Goal: Task Accomplishment & Management: Use online tool/utility

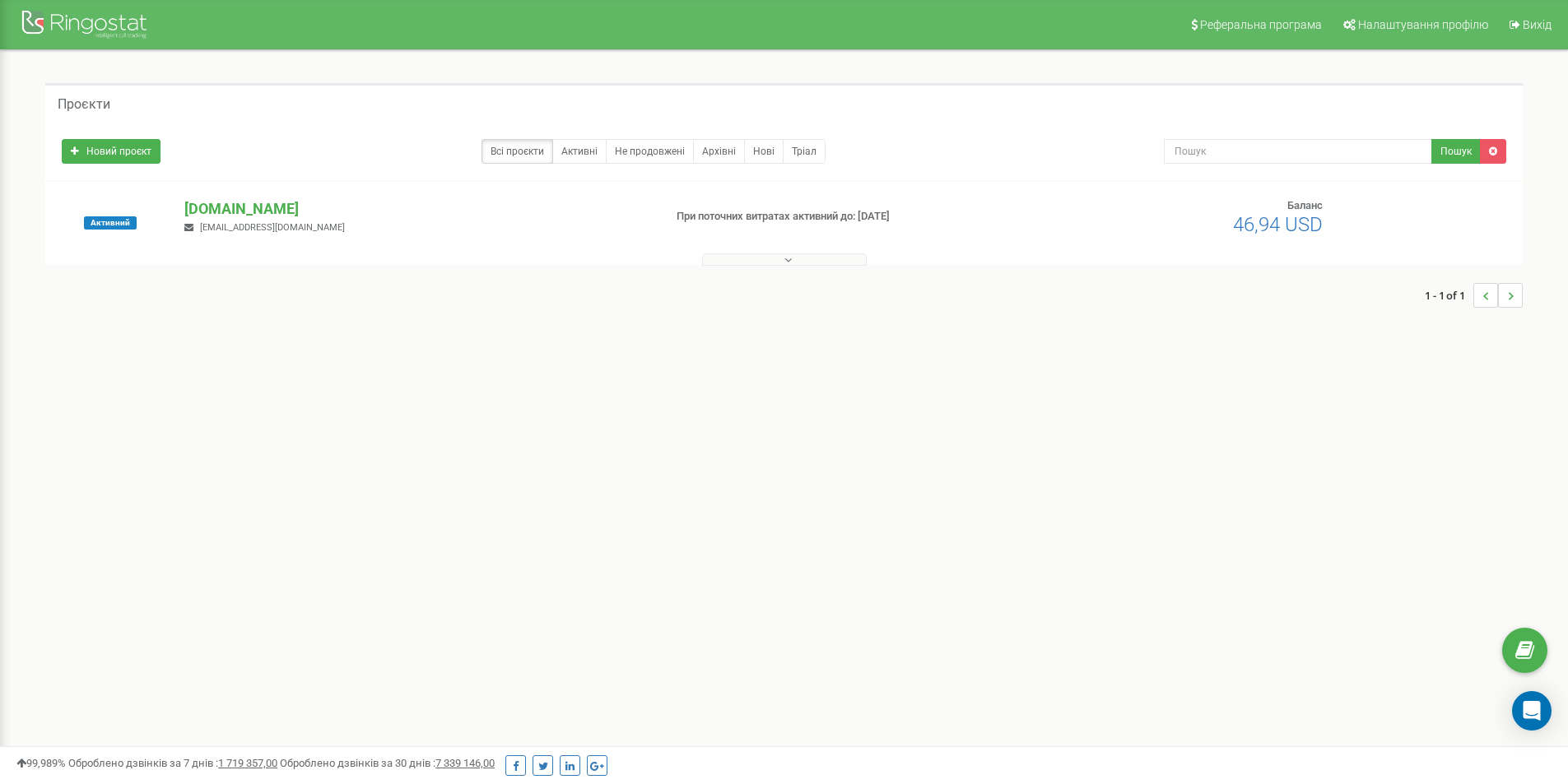
click at [217, 209] on p "[DOMAIN_NAME]" at bounding box center [417, 209] width 465 height 21
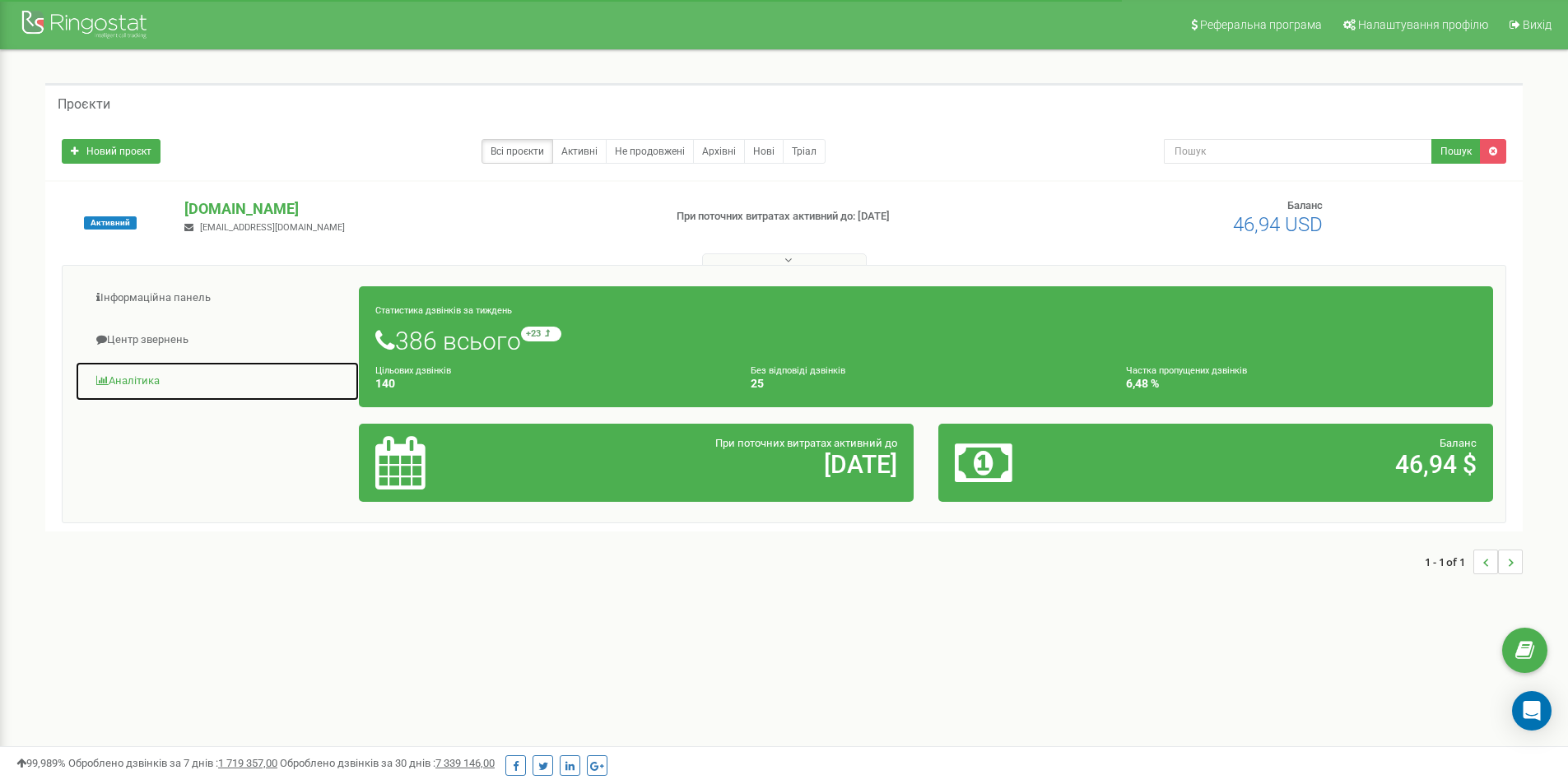
click at [127, 378] on link "Аналiтика" at bounding box center [217, 380] width 285 height 40
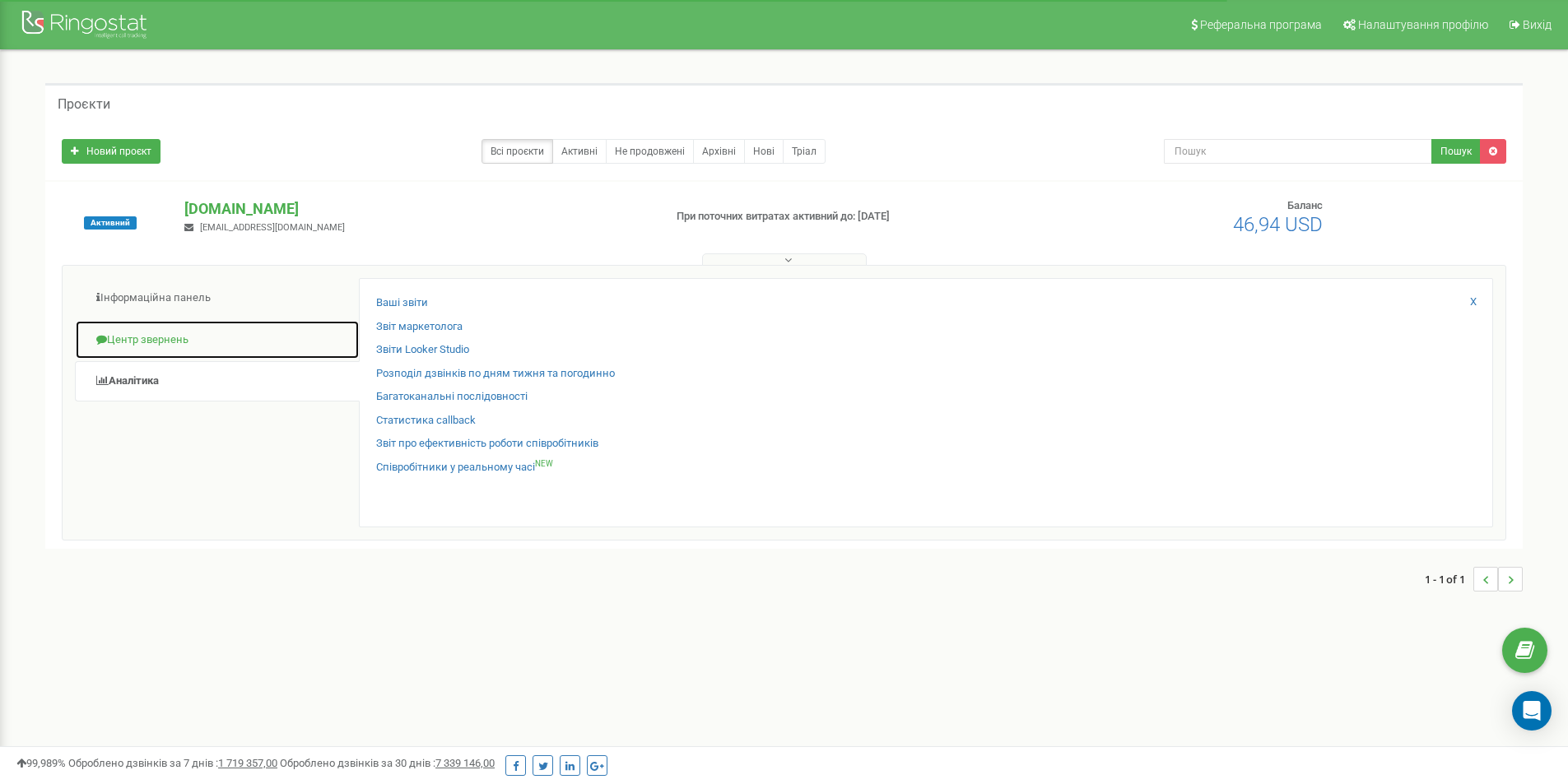
click at [139, 339] on link "Центр звернень" at bounding box center [217, 339] width 285 height 40
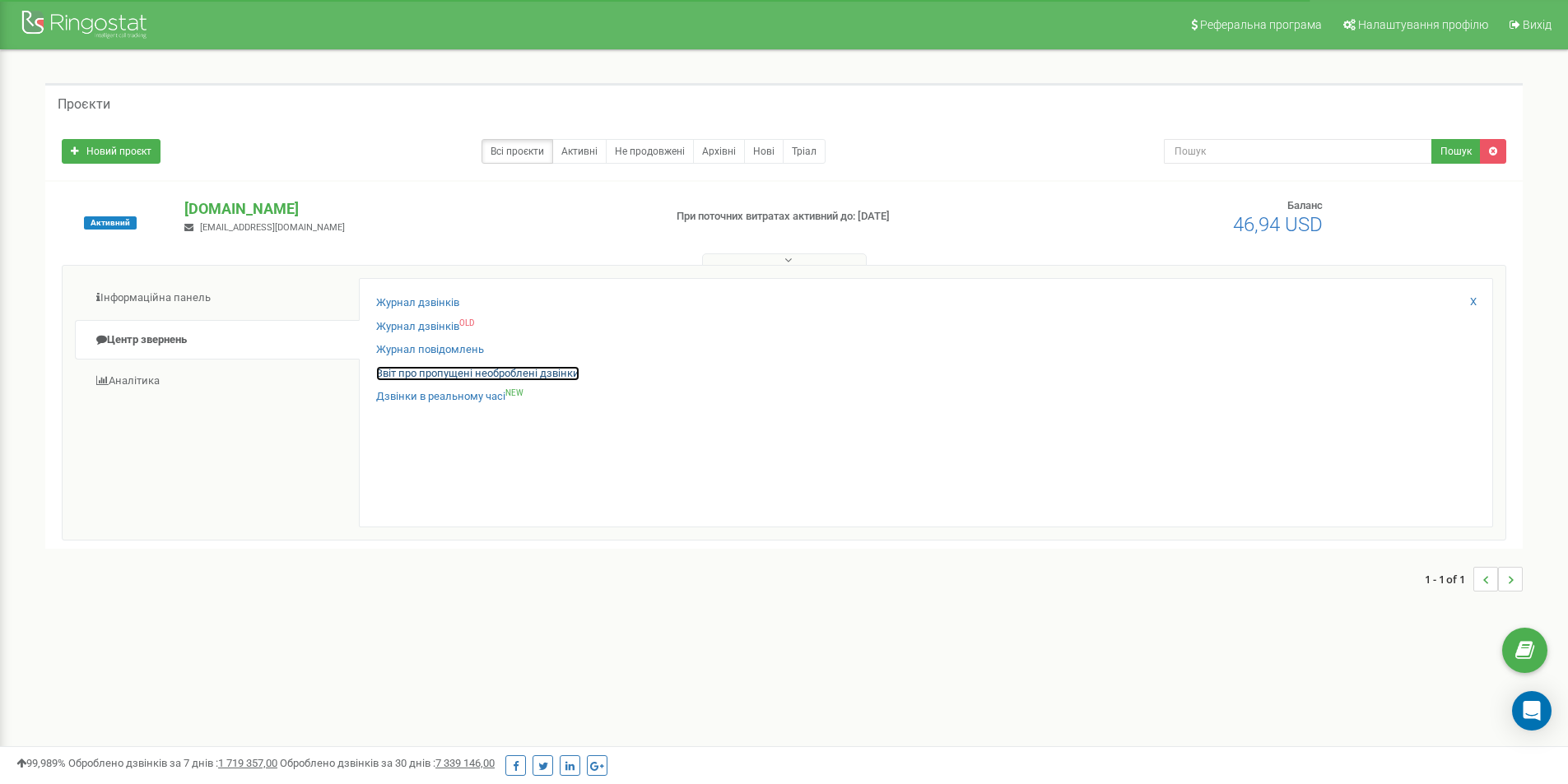
click at [442, 372] on link "Звіт про пропущені необроблені дзвінки" at bounding box center [478, 374] width 203 height 16
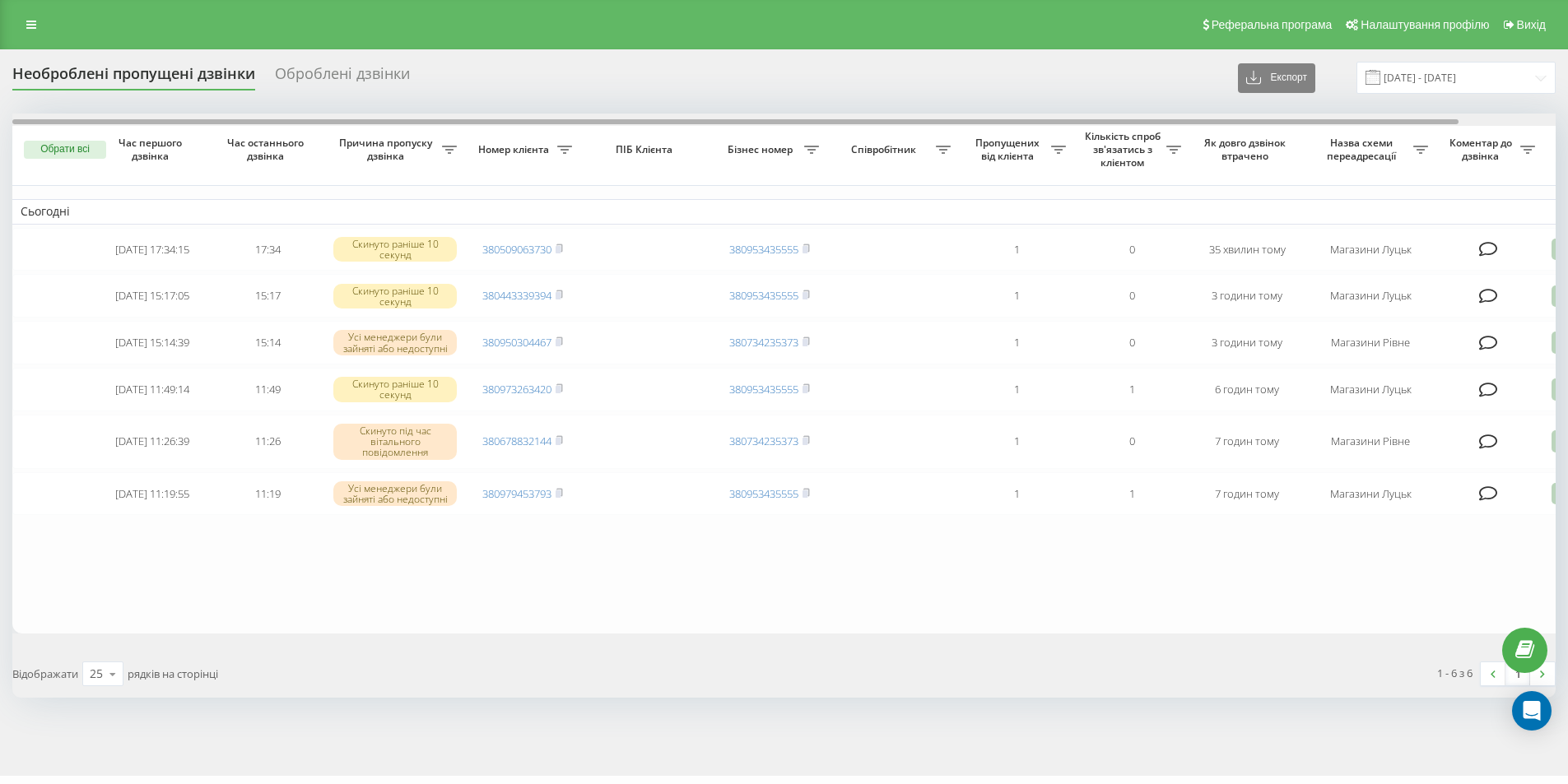
scroll to position [0, 102]
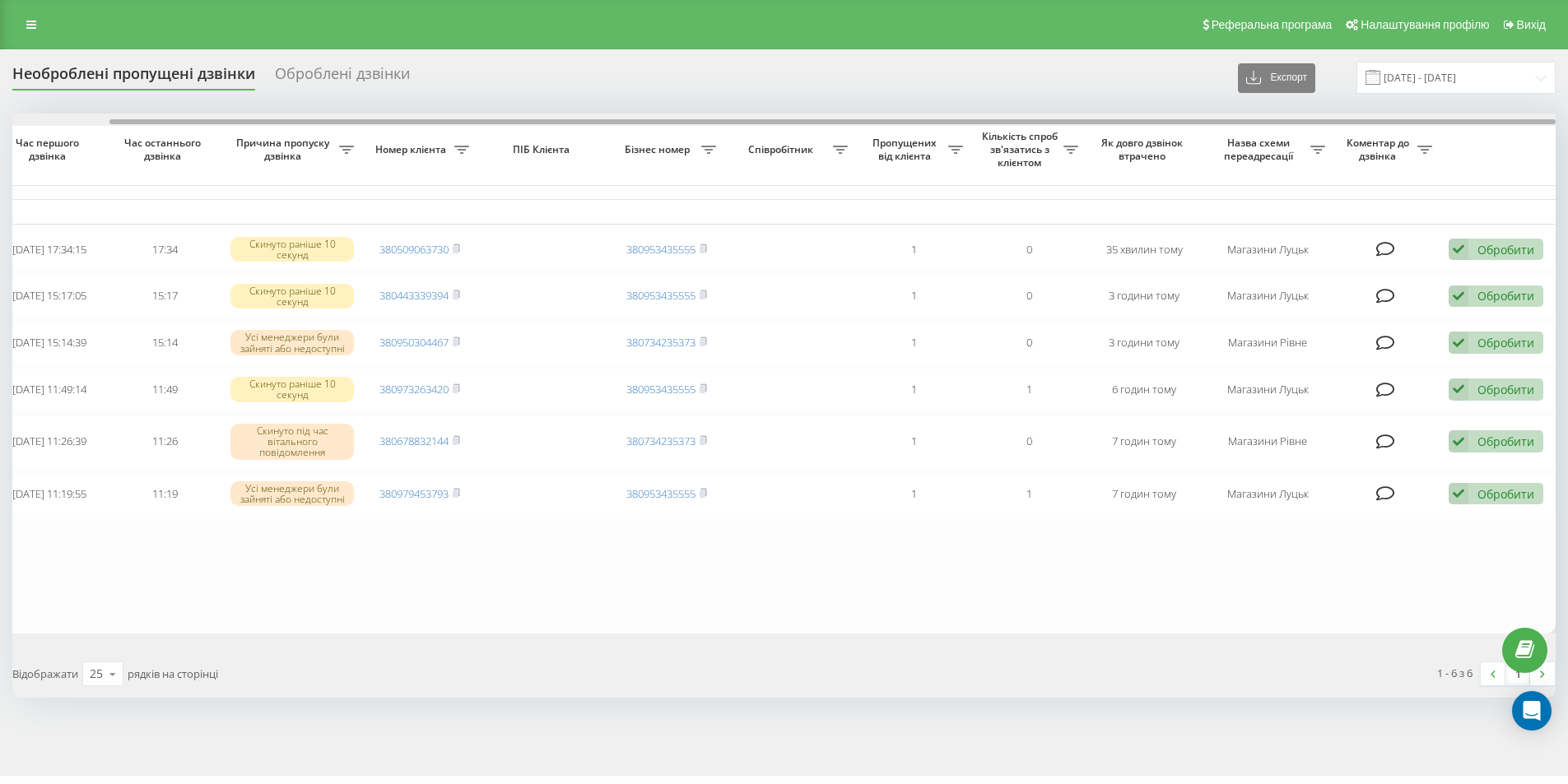
drag, startPoint x: 1448, startPoint y: 112, endPoint x: 1465, endPoint y: 151, distance: 42.5
click at [1515, 118] on div at bounding box center [784, 119] width 1543 height 12
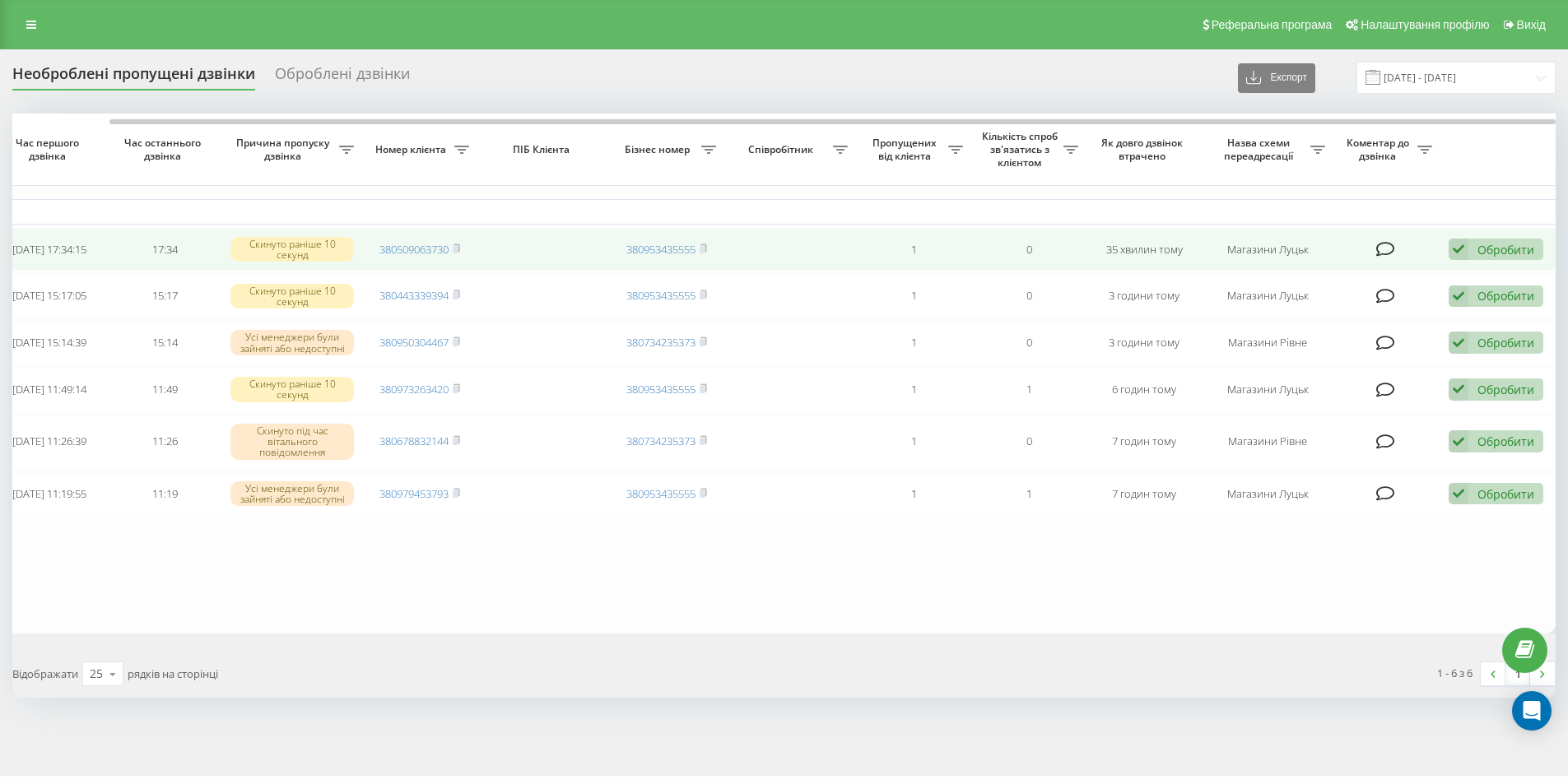
click at [1503, 247] on div "Обробити" at bounding box center [1506, 250] width 57 height 16
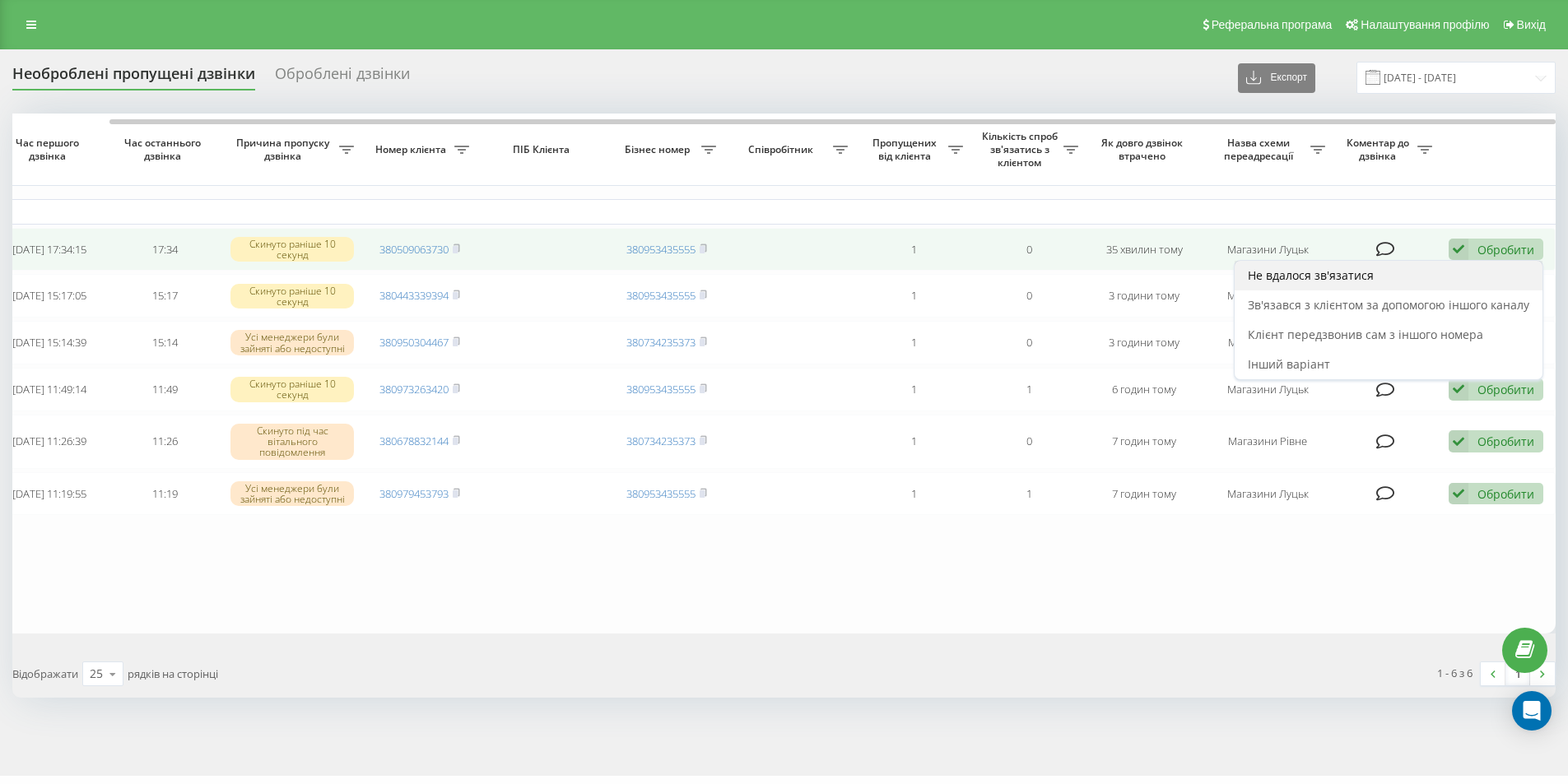
click at [1343, 267] on span "Не вдалося зв'язатися" at bounding box center [1310, 275] width 126 height 16
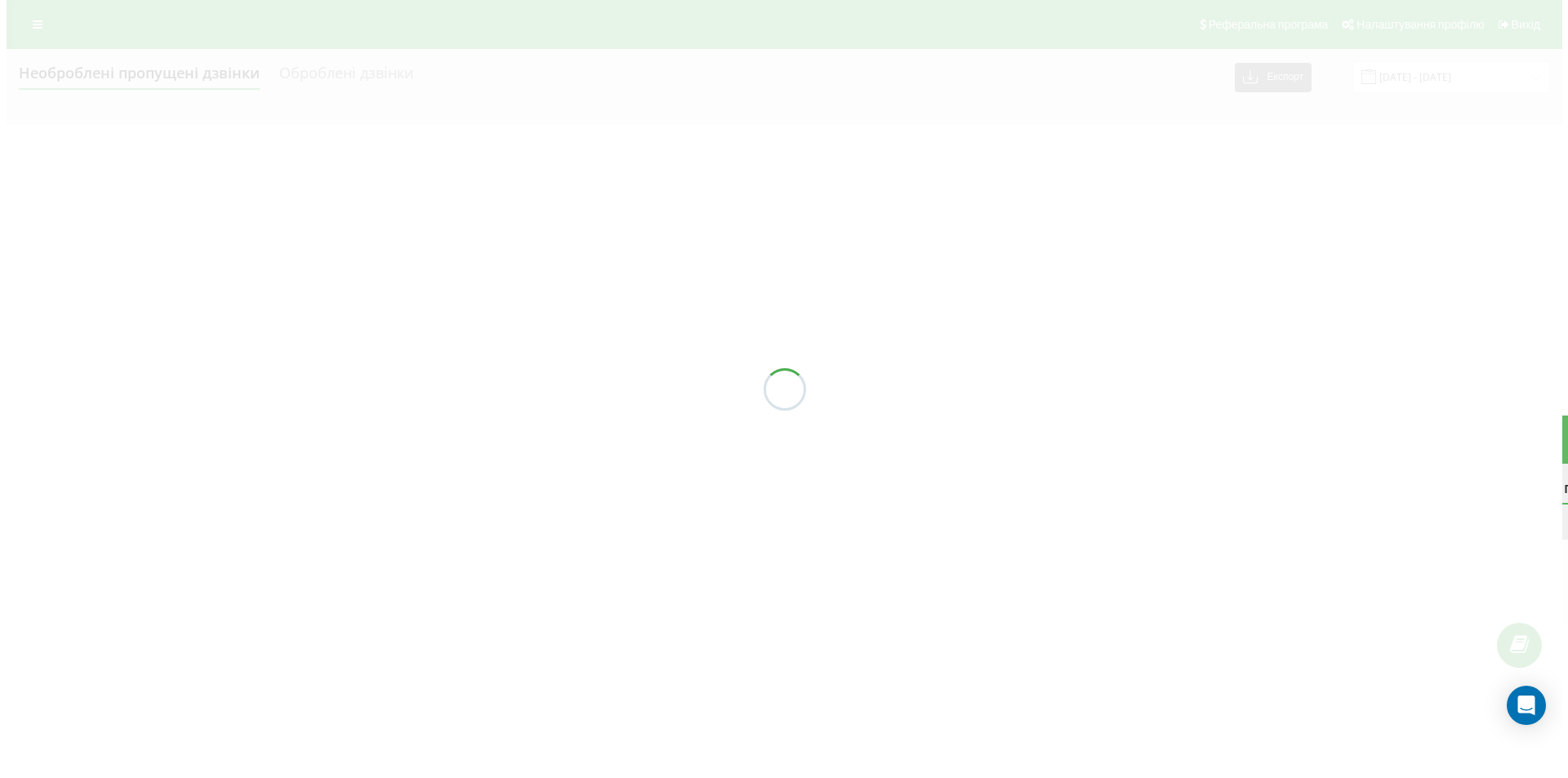
scroll to position [0, 0]
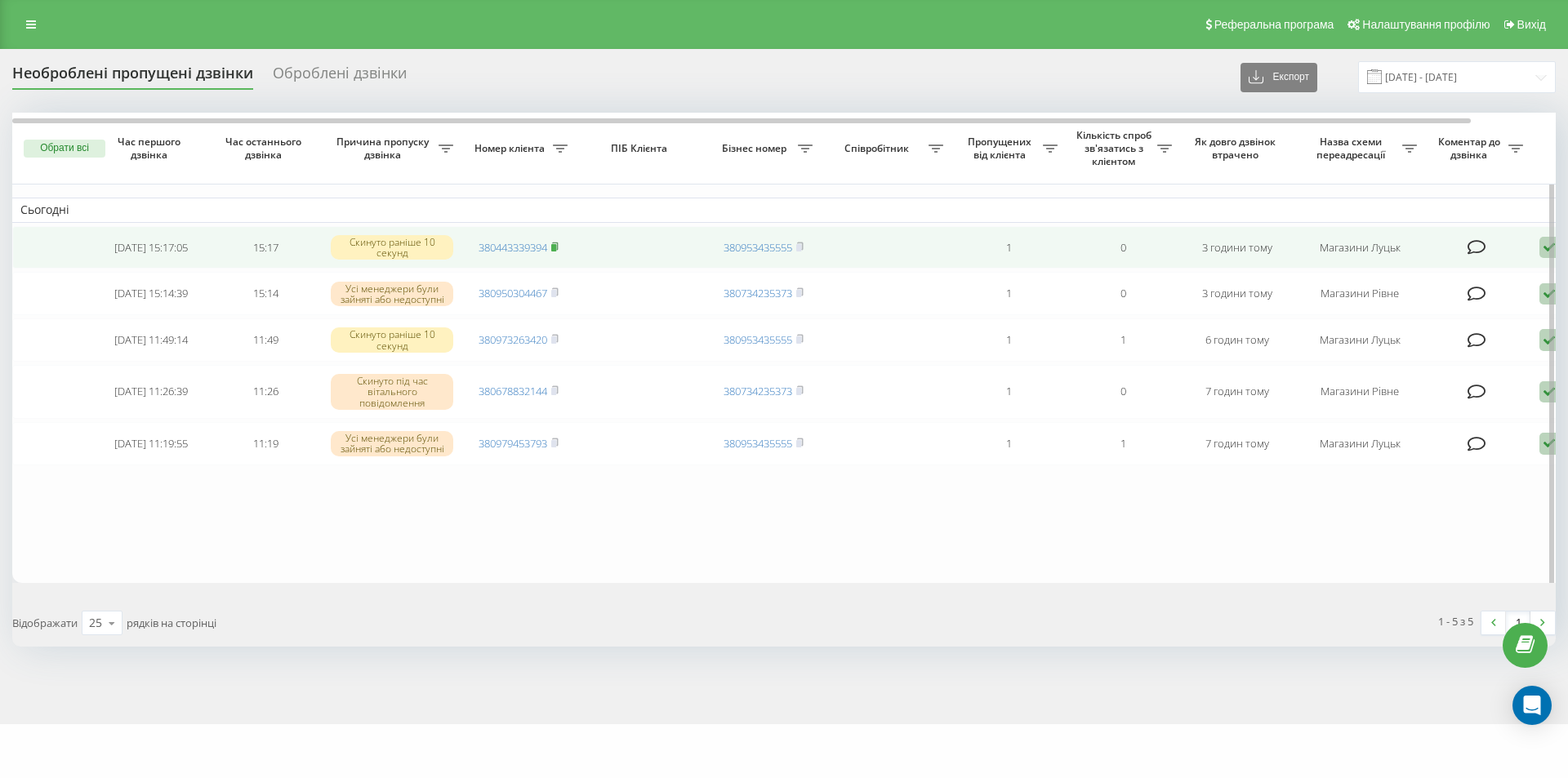
click at [556, 248] on rect at bounding box center [554, 248] width 5 height 7
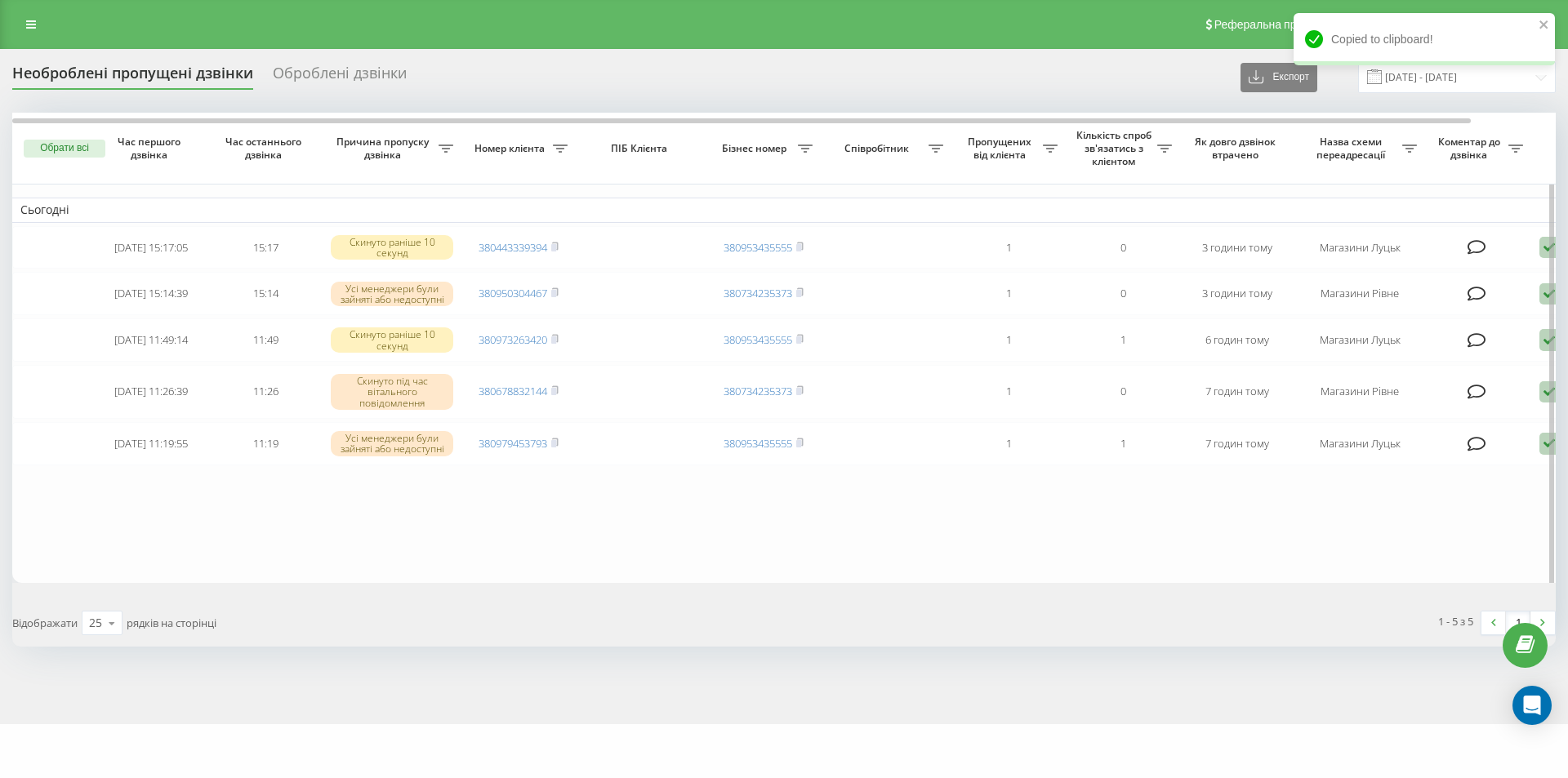
drag, startPoint x: 1226, startPoint y: 600, endPoint x: 1216, endPoint y: 593, distance: 12.2
click at [1226, 600] on div "Обрати всі Час першого дзвінка Час останнього дзвінка Причина пропуску дзвінка …" at bounding box center [784, 378] width 1544 height 533
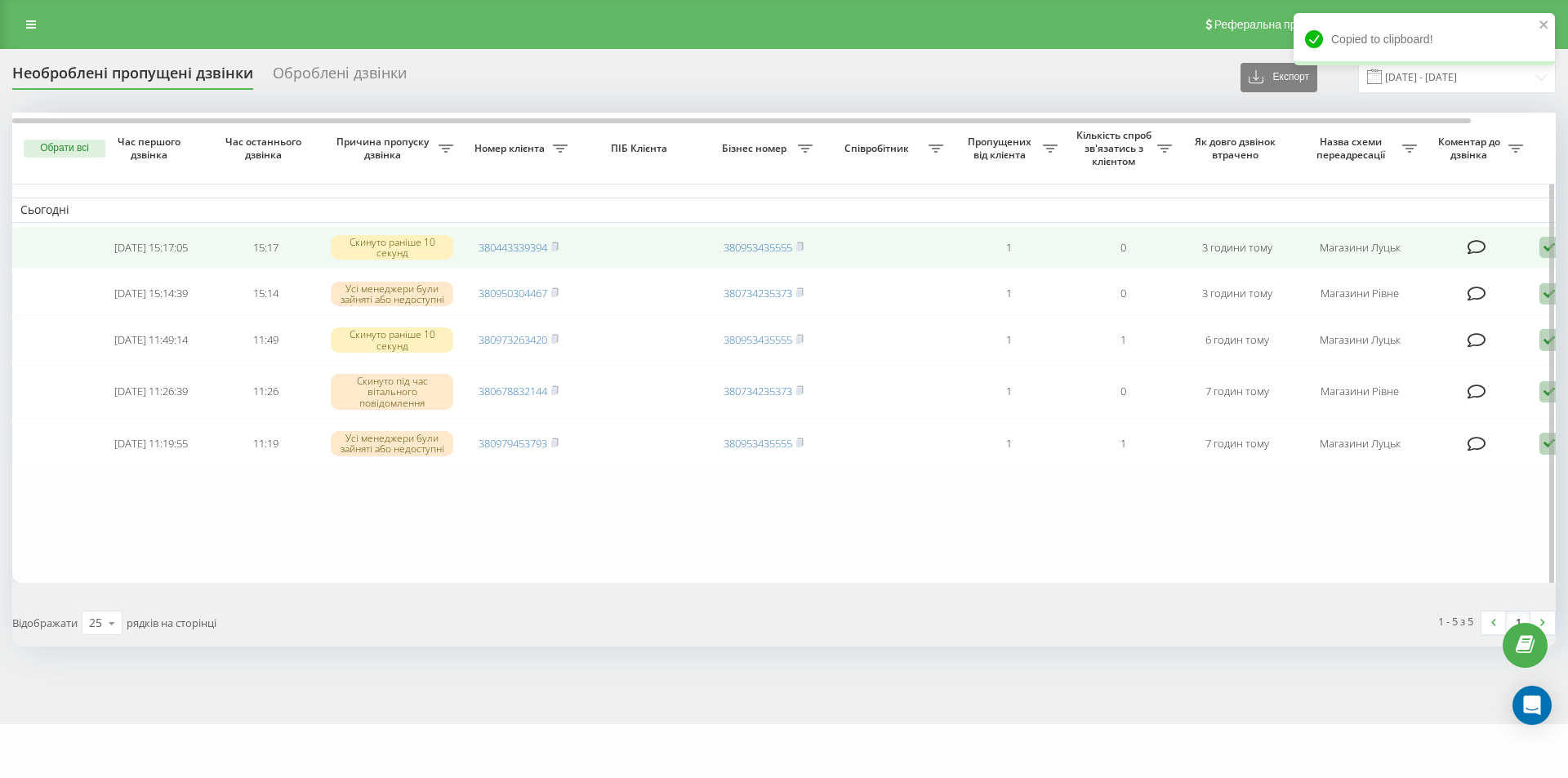
click at [1541, 248] on icon at bounding box center [1549, 248] width 19 height 22
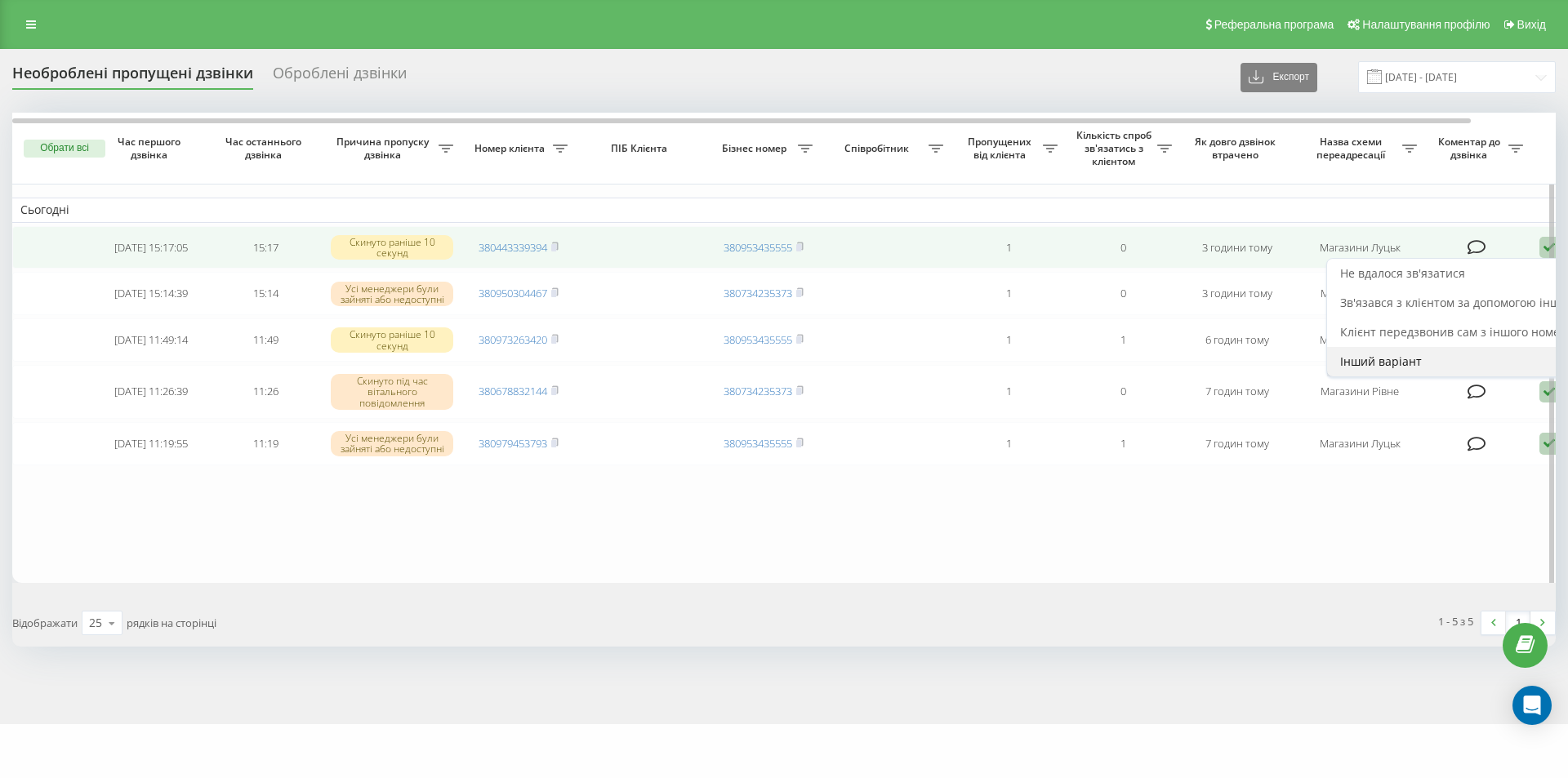
click at [1381, 359] on span "Інший варіант" at bounding box center [1381, 362] width 81 height 16
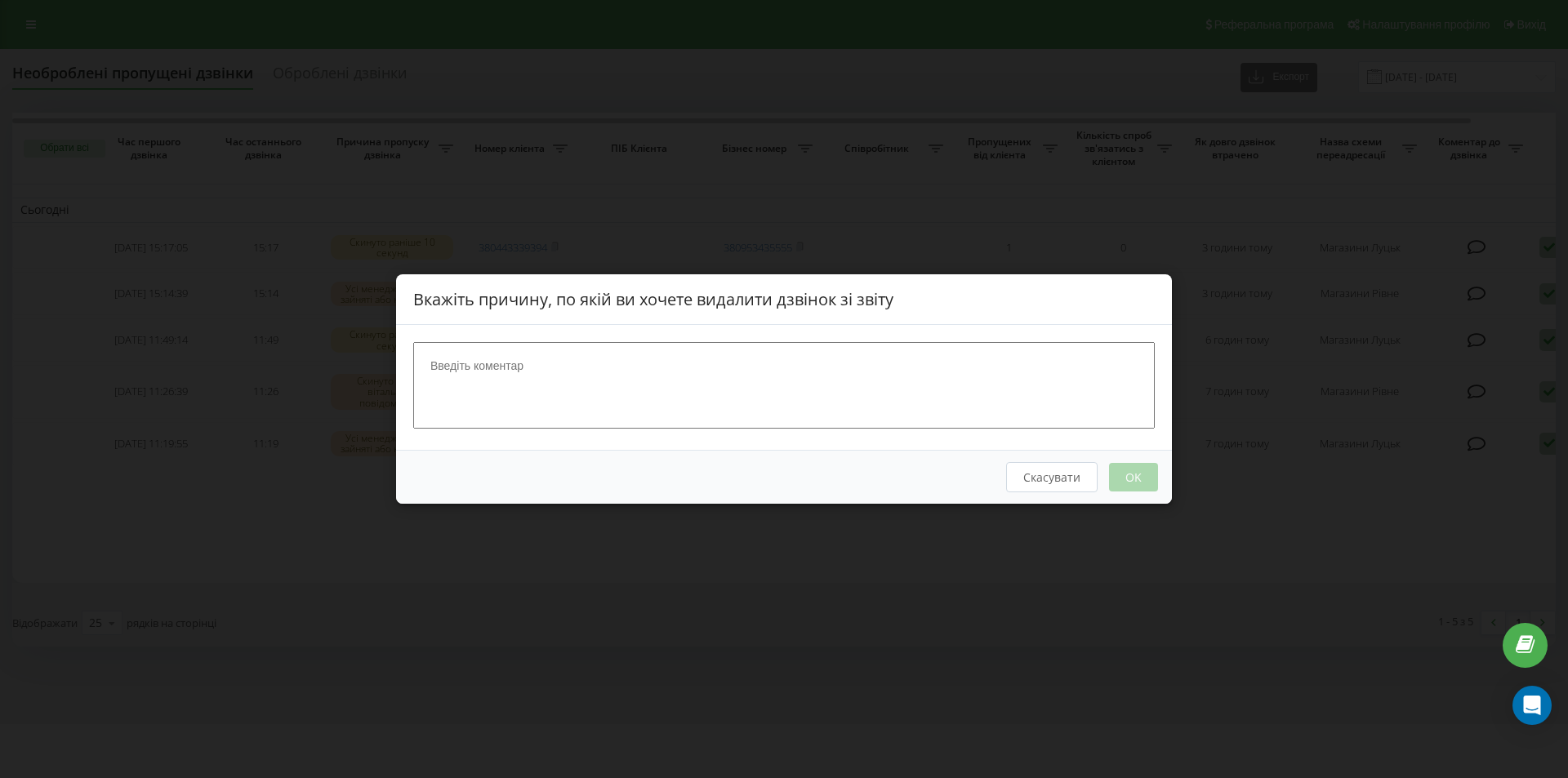
click at [1059, 480] on button "Скасувати" at bounding box center [1052, 477] width 91 height 30
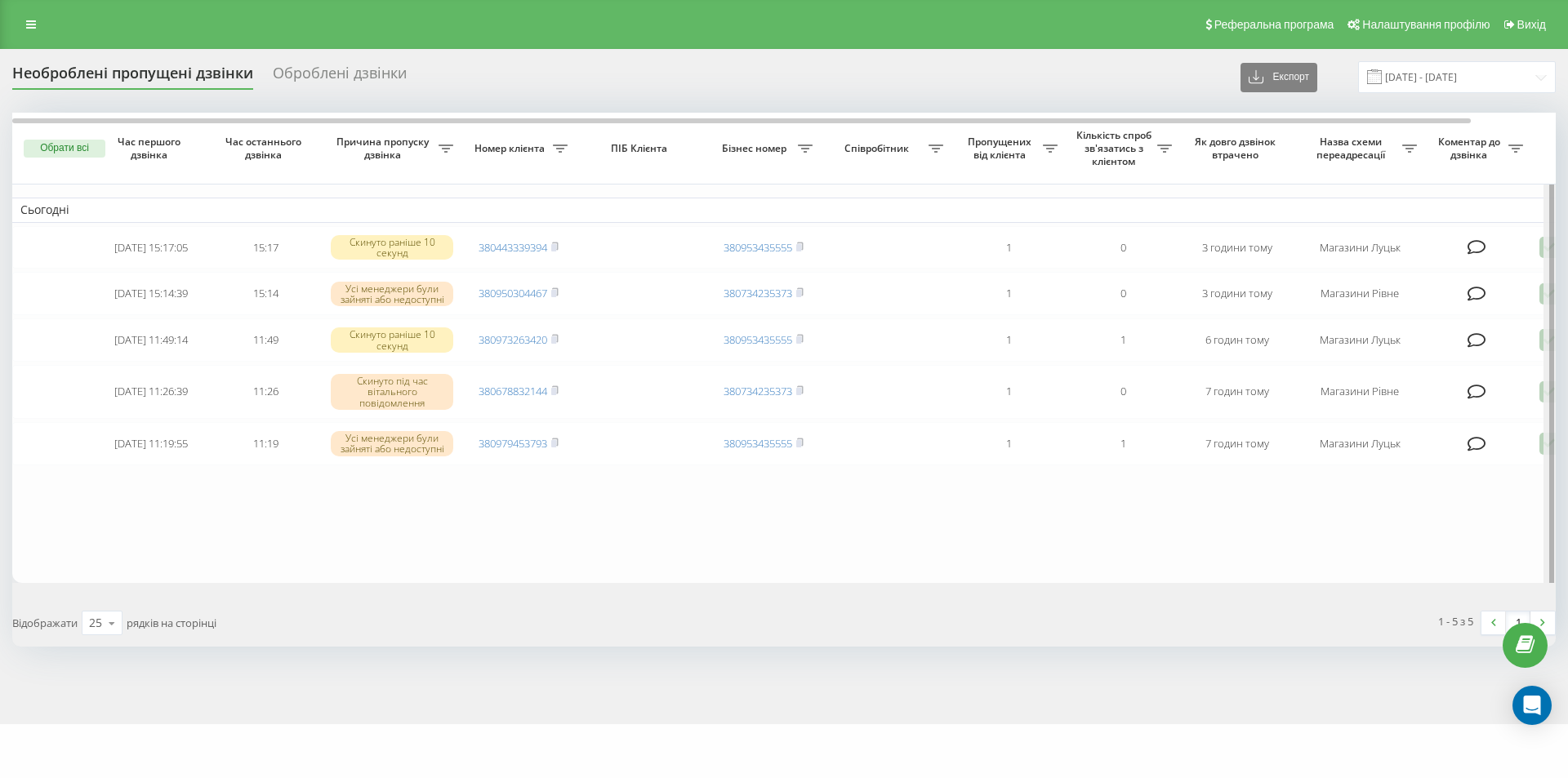
click at [1552, 248] on div at bounding box center [1552, 352] width 5 height 479
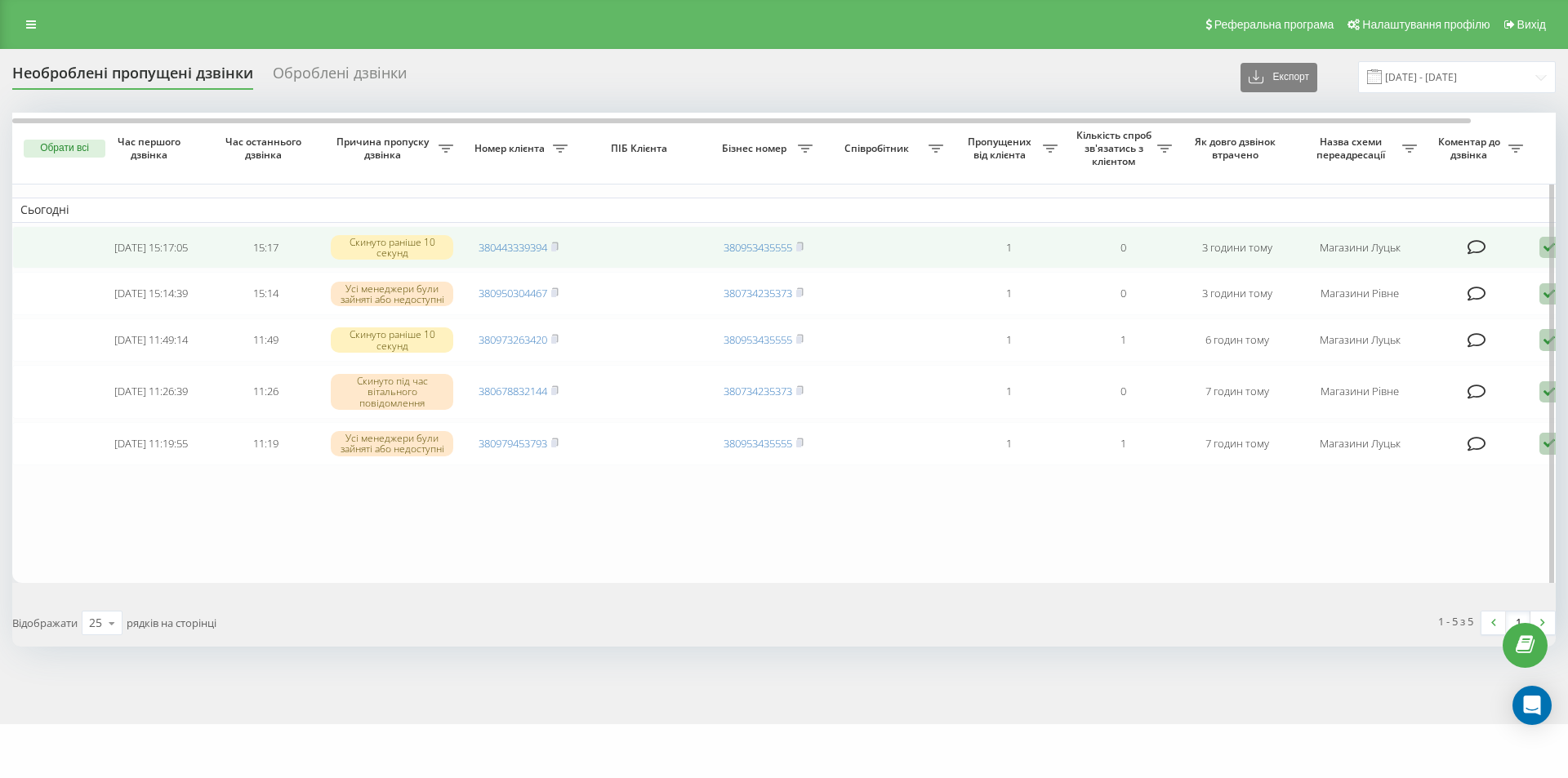
click at [1546, 248] on div at bounding box center [1550, 352] width 12 height 480
click at [1541, 250] on icon at bounding box center [1549, 248] width 19 height 22
click at [1431, 332] on span "Клієнт передзвонив сам з іншого номера" at bounding box center [1457, 332] width 233 height 16
